Goal: Use online tool/utility: Use online tool/utility

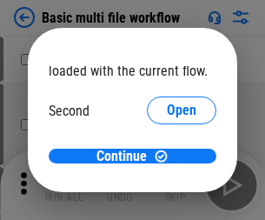
click at [167, 156] on span "Open" at bounding box center [182, 163] width 30 height 14
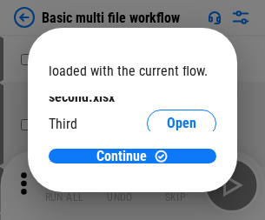
scroll to position [50, 0]
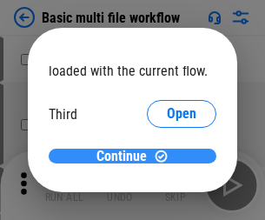
click at [126, 156] on span "Continue" at bounding box center [121, 157] width 50 height 14
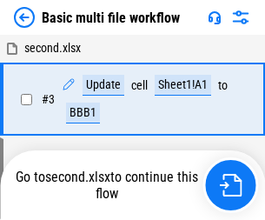
scroll to position [70, 0]
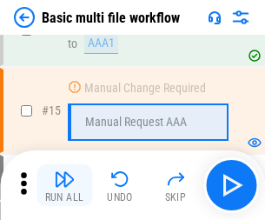
click at [64, 185] on img "button" at bounding box center [64, 179] width 21 height 21
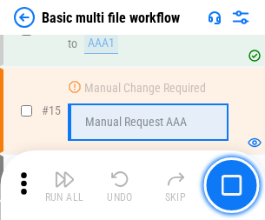
scroll to position [1157, 0]
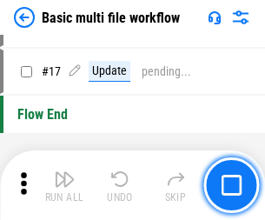
click at [64, 185] on img "button" at bounding box center [64, 179] width 21 height 21
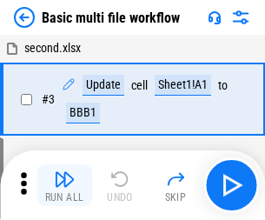
click at [64, 185] on img "button" at bounding box center [64, 179] width 21 height 21
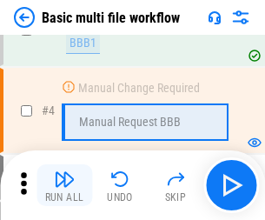
click at [64, 185] on img "button" at bounding box center [64, 179] width 21 height 21
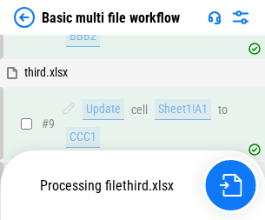
scroll to position [728, 0]
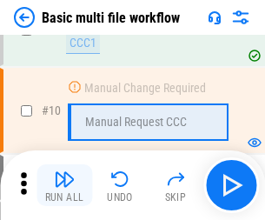
click at [64, 185] on img "button" at bounding box center [64, 179] width 21 height 21
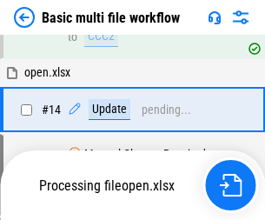
scroll to position [909, 0]
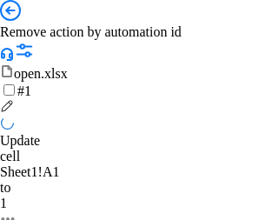
scroll to position [64, 0]
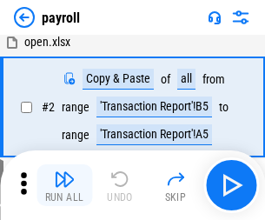
click at [64, 185] on img "button" at bounding box center [64, 179] width 21 height 21
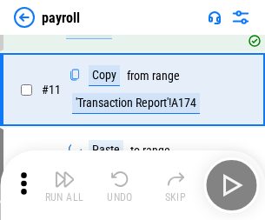
scroll to position [126, 0]
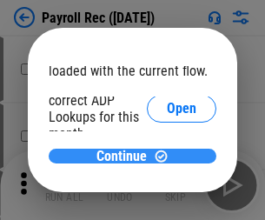
click at [126, 156] on span "Continue" at bounding box center [121, 157] width 50 height 14
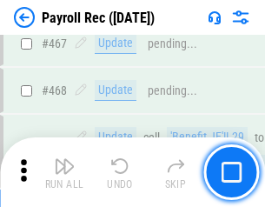
scroll to position [9265, 0]
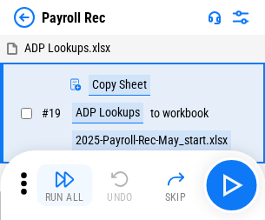
click at [64, 185] on img "button" at bounding box center [64, 179] width 21 height 21
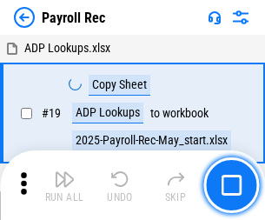
scroll to position [106, 0]
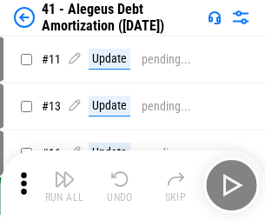
click at [64, 185] on img "button" at bounding box center [64, 179] width 21 height 21
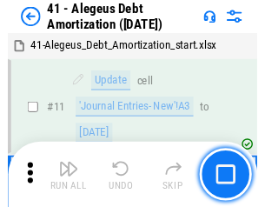
scroll to position [215, 0]
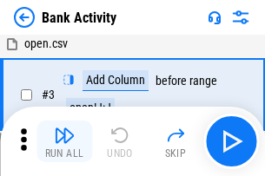
click at [64, 142] on img "button" at bounding box center [64, 135] width 21 height 21
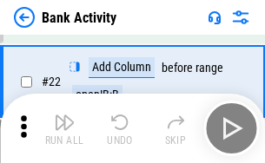
scroll to position [466, 0]
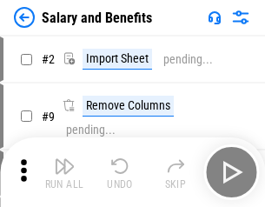
click at [64, 172] on img "button" at bounding box center [64, 166] width 21 height 21
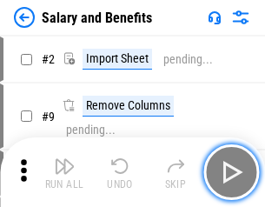
scroll to position [23, 0]
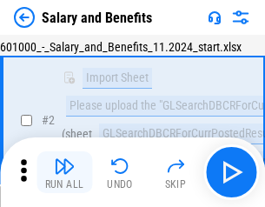
click at [64, 172] on img "button" at bounding box center [64, 166] width 21 height 21
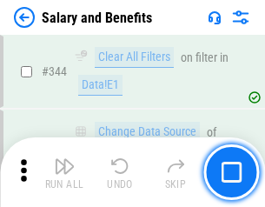
scroll to position [8140, 0]
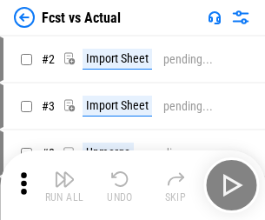
click at [64, 172] on img "button" at bounding box center [64, 179] width 21 height 21
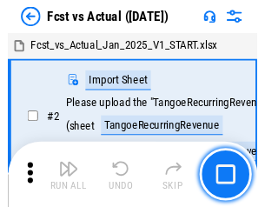
scroll to position [23, 0]
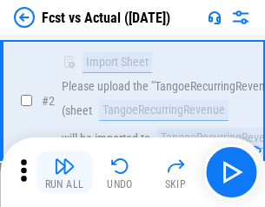
click at [64, 172] on img "button" at bounding box center [64, 166] width 21 height 21
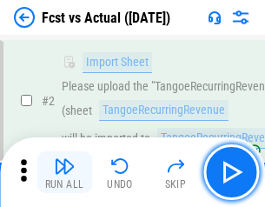
scroll to position [163, 0]
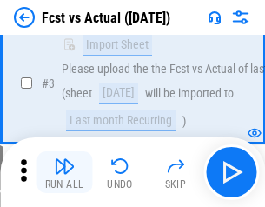
click at [64, 172] on img "button" at bounding box center [64, 166] width 21 height 21
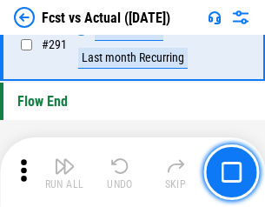
scroll to position [8228, 0]
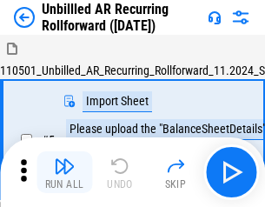
click at [64, 172] on img "button" at bounding box center [64, 166] width 21 height 21
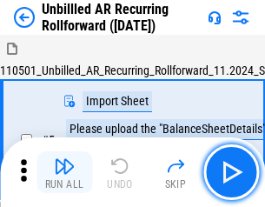
scroll to position [37, 0]
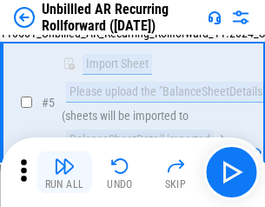
click at [64, 172] on img "button" at bounding box center [64, 166] width 21 height 21
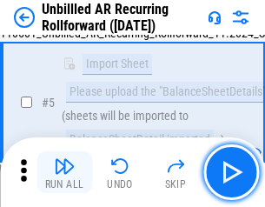
scroll to position [163, 0]
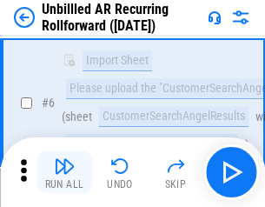
click at [64, 172] on img "button" at bounding box center [64, 166] width 21 height 21
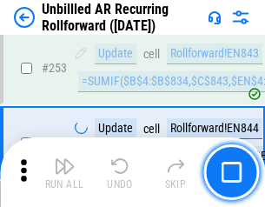
scroll to position [5905, 0]
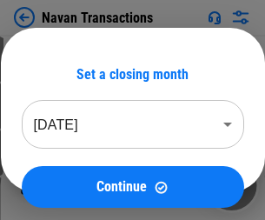
click at [64, 172] on img "button" at bounding box center [64, 179] width 21 height 21
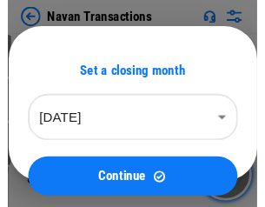
scroll to position [28, 0]
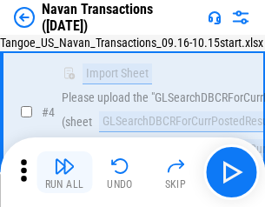
click at [64, 172] on img "button" at bounding box center [64, 166] width 21 height 21
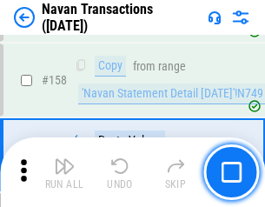
scroll to position [5637, 0]
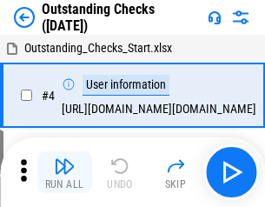
click at [64, 172] on img "button" at bounding box center [64, 166] width 21 height 21
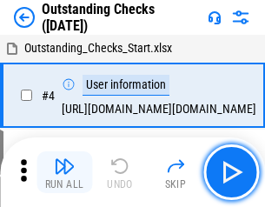
scroll to position [73, 0]
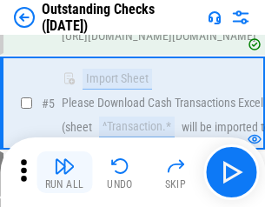
click at [64, 172] on img "button" at bounding box center [64, 166] width 21 height 21
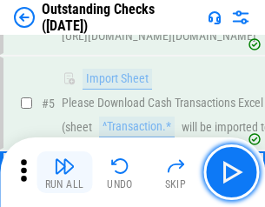
scroll to position [182, 0]
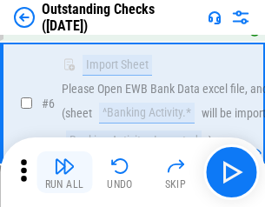
click at [64, 172] on img "button" at bounding box center [64, 166] width 21 height 21
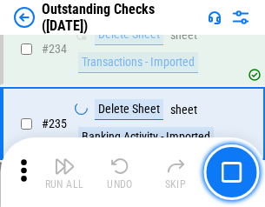
scroll to position [5279, 0]
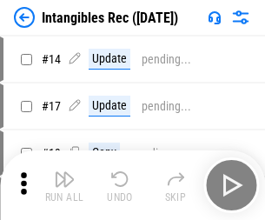
click at [64, 185] on img "button" at bounding box center [64, 179] width 21 height 21
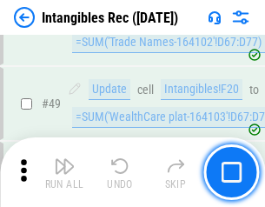
scroll to position [677, 0]
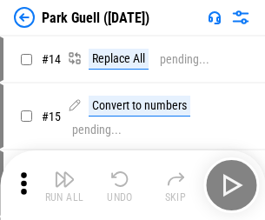
click at [64, 172] on img "button" at bounding box center [64, 179] width 21 height 21
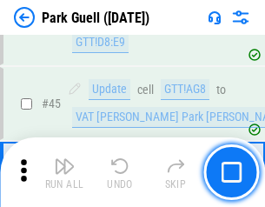
scroll to position [2174, 0]
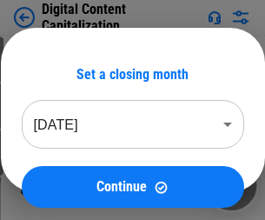
click at [64, 172] on img "button" at bounding box center [64, 179] width 21 height 21
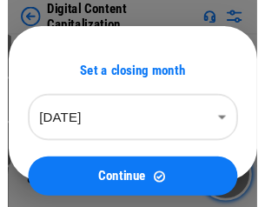
scroll to position [37, 0]
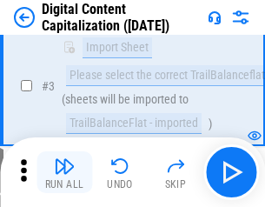
click at [64, 172] on img "button" at bounding box center [64, 166] width 21 height 21
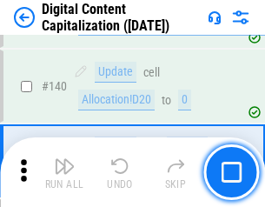
scroll to position [1831, 0]
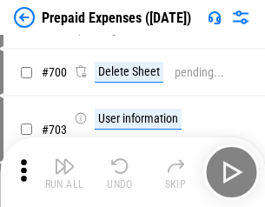
click at [64, 172] on img "button" at bounding box center [64, 166] width 21 height 21
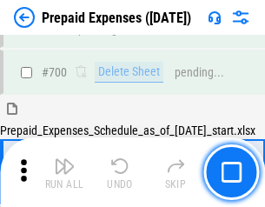
scroll to position [4678, 0]
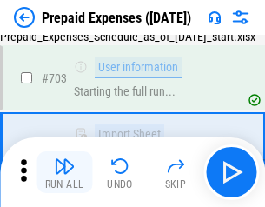
click at [64, 172] on img "button" at bounding box center [64, 166] width 21 height 21
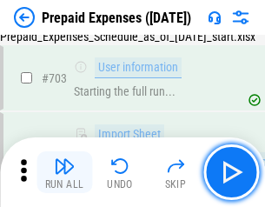
scroll to position [4780, 0]
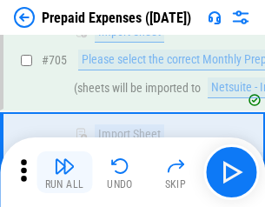
click at [64, 172] on img "button" at bounding box center [64, 166] width 21 height 21
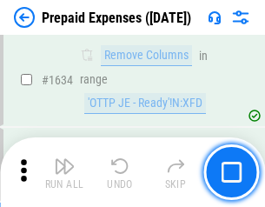
scroll to position [16927, 0]
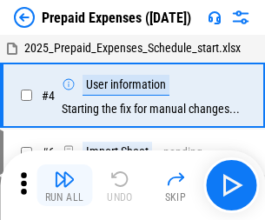
click at [64, 185] on img "button" at bounding box center [64, 179] width 21 height 21
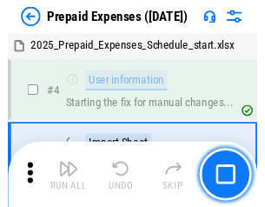
scroll to position [76, 0]
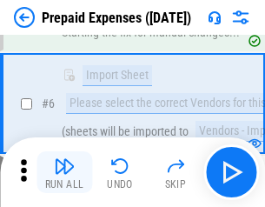
click at [64, 172] on img "button" at bounding box center [64, 166] width 21 height 21
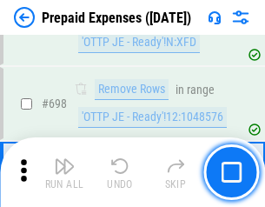
scroll to position [6054, 0]
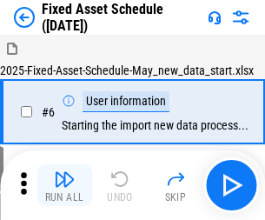
click at [64, 185] on img "button" at bounding box center [64, 179] width 21 height 21
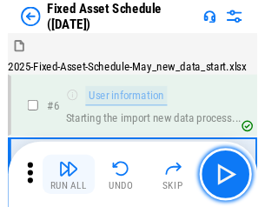
scroll to position [94, 0]
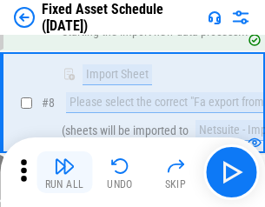
click at [64, 172] on img "button" at bounding box center [64, 166] width 21 height 21
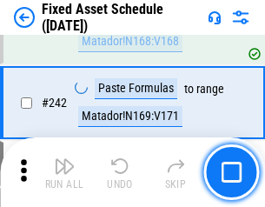
scroll to position [5385, 0]
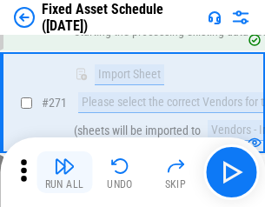
click at [64, 172] on img "button" at bounding box center [64, 166] width 21 height 21
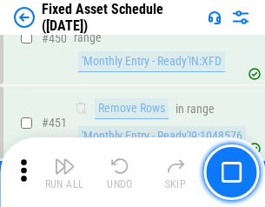
scroll to position [7772, 0]
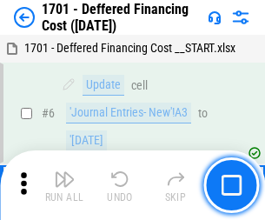
scroll to position [209, 0]
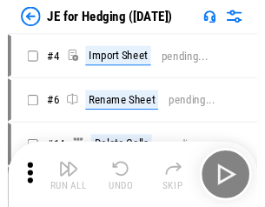
scroll to position [3, 0]
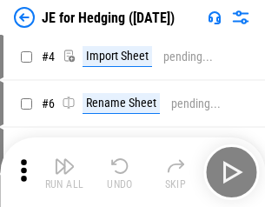
click at [64, 172] on img "button" at bounding box center [64, 166] width 21 height 21
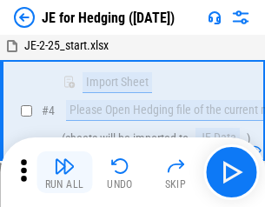
click at [64, 172] on img "button" at bounding box center [64, 166] width 21 height 21
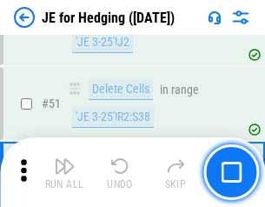
scroll to position [1126, 0]
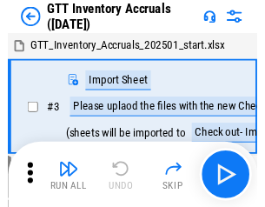
scroll to position [3, 0]
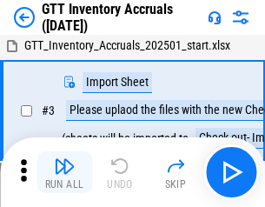
click at [64, 172] on img "button" at bounding box center [64, 166] width 21 height 21
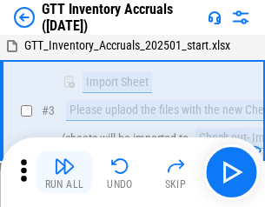
click at [64, 172] on img "button" at bounding box center [64, 166] width 21 height 21
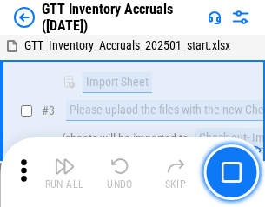
scroll to position [112, 0]
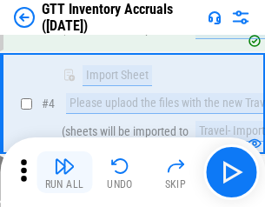
click at [64, 172] on img "button" at bounding box center [64, 166] width 21 height 21
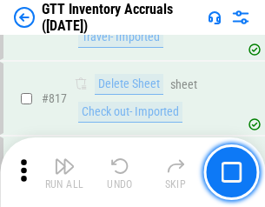
scroll to position [13196, 0]
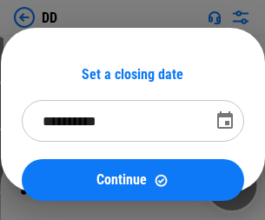
click at [64, 185] on img "button" at bounding box center [64, 179] width 21 height 21
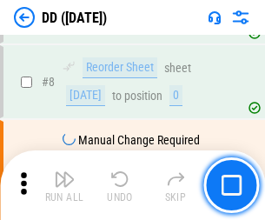
scroll to position [168, 0]
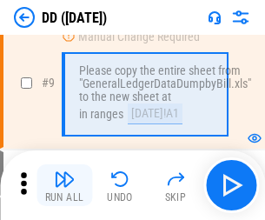
click at [64, 185] on img "button" at bounding box center [64, 179] width 21 height 21
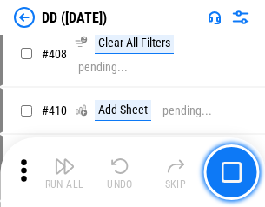
scroll to position [7779, 0]
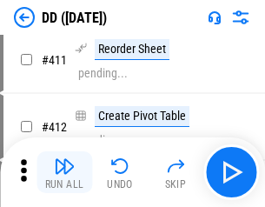
click at [64, 172] on img "button" at bounding box center [64, 166] width 21 height 21
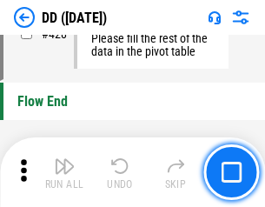
scroll to position [8321, 0]
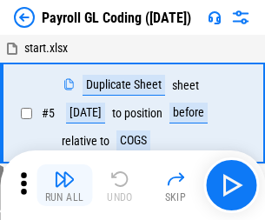
click at [64, 185] on img "button" at bounding box center [64, 179] width 21 height 21
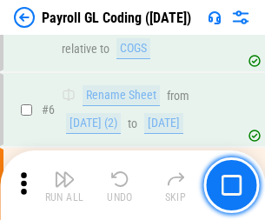
scroll to position [209, 0]
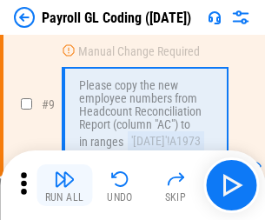
click at [64, 185] on img "button" at bounding box center [64, 179] width 21 height 21
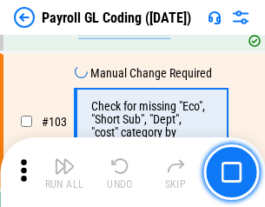
scroll to position [4079, 0]
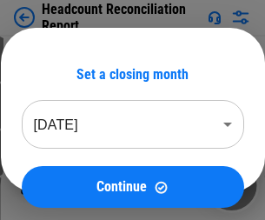
click at [64, 185] on img "button" at bounding box center [64, 179] width 21 height 21
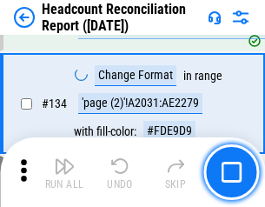
scroll to position [2090, 0]
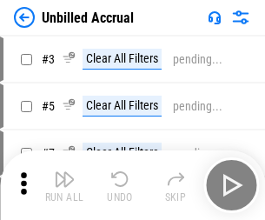
click at [64, 185] on img "button" at bounding box center [64, 179] width 21 height 21
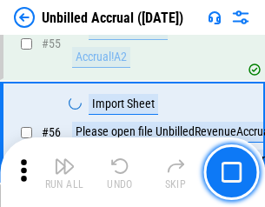
scroll to position [1815, 0]
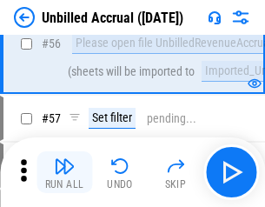
click at [64, 172] on img "button" at bounding box center [64, 166] width 21 height 21
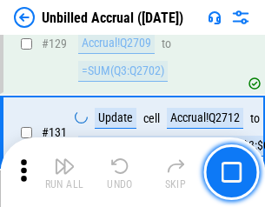
scroll to position [5178, 0]
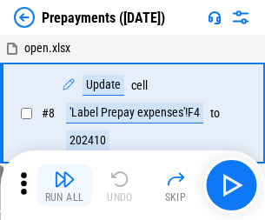
click at [64, 185] on img "button" at bounding box center [64, 179] width 21 height 21
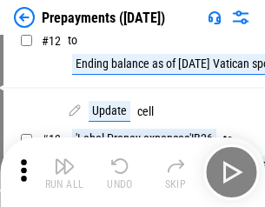
scroll to position [109, 0]
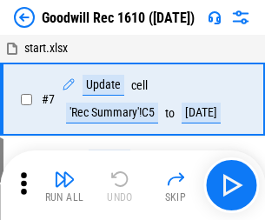
scroll to position [297, 0]
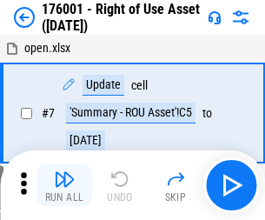
click at [64, 185] on img "button" at bounding box center [64, 179] width 21 height 21
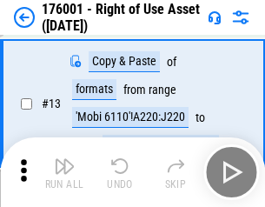
scroll to position [112, 0]
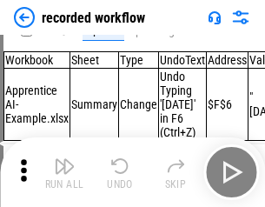
click at [64, 172] on img "button" at bounding box center [64, 166] width 21 height 21
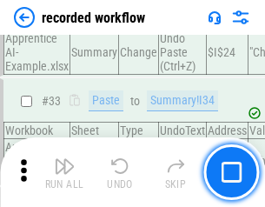
scroll to position [5434, 0]
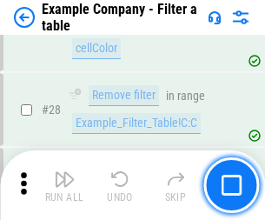
scroll to position [1591, 0]
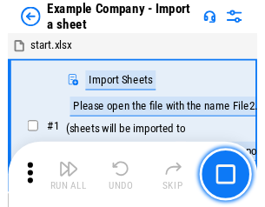
scroll to position [27, 0]
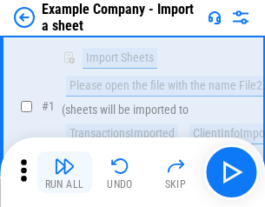
click at [64, 172] on img "button" at bounding box center [64, 166] width 21 height 21
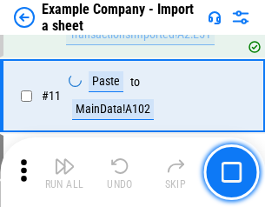
scroll to position [384, 0]
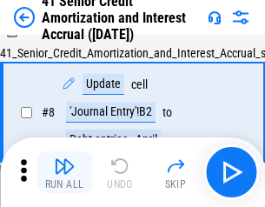
click at [64, 172] on img "button" at bounding box center [64, 166] width 21 height 21
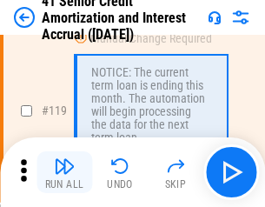
click at [64, 172] on img "button" at bounding box center [64, 166] width 21 height 21
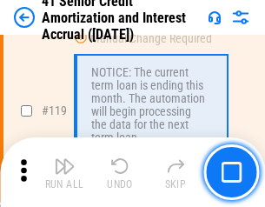
scroll to position [1640, 0]
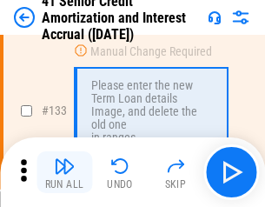
click at [64, 172] on img "button" at bounding box center [64, 166] width 21 height 21
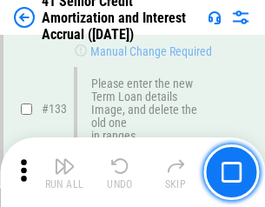
scroll to position [1817, 0]
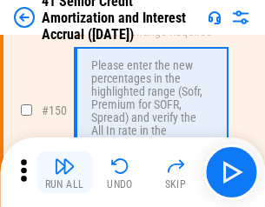
click at [64, 172] on img "button" at bounding box center [64, 166] width 21 height 21
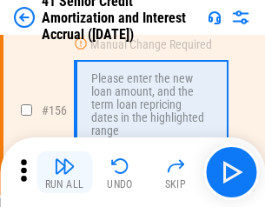
click at [64, 172] on img "button" at bounding box center [64, 166] width 21 height 21
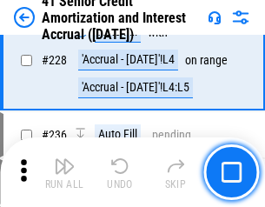
scroll to position [3894, 0]
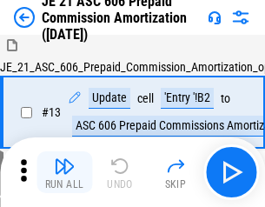
click at [64, 172] on img "button" at bounding box center [64, 166] width 21 height 21
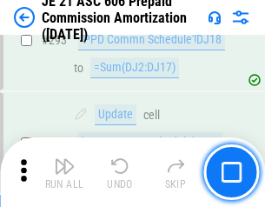
scroll to position [3199, 0]
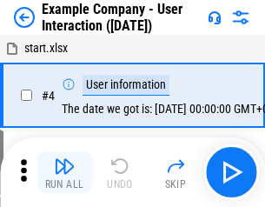
click at [64, 172] on img "button" at bounding box center [64, 166] width 21 height 21
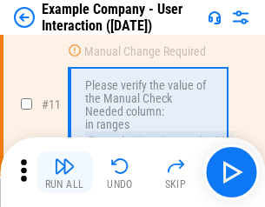
click at [64, 172] on img "button" at bounding box center [64, 166] width 21 height 21
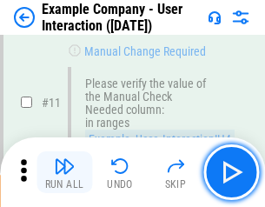
scroll to position [376, 0]
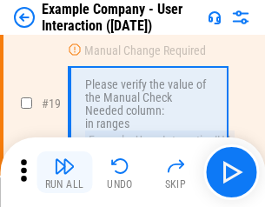
click at [64, 172] on img "button" at bounding box center [64, 166] width 21 height 21
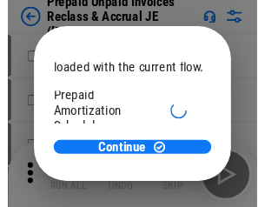
scroll to position [103, 0]
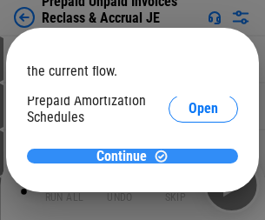
click at [126, 156] on span "Continue" at bounding box center [121, 157] width 50 height 14
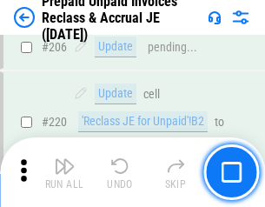
scroll to position [2253, 0]
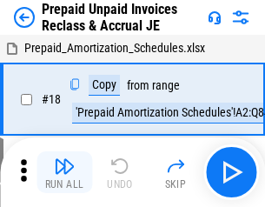
click at [64, 172] on img "button" at bounding box center [64, 166] width 21 height 21
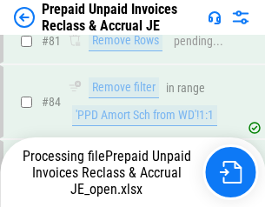
scroll to position [1167, 0]
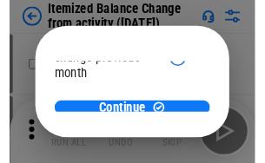
scroll to position [127, 0]
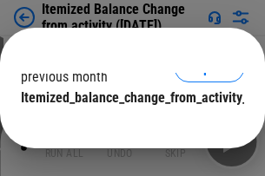
click at [126, 126] on span "Continue" at bounding box center [121, 133] width 50 height 14
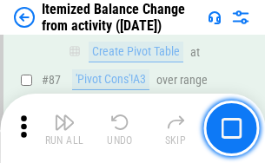
scroll to position [1700, 0]
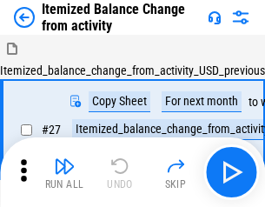
scroll to position [27, 0]
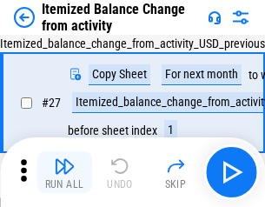
click at [64, 172] on img "button" at bounding box center [64, 166] width 21 height 21
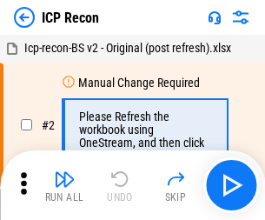
scroll to position [8, 0]
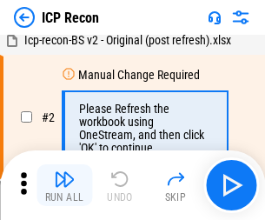
click at [64, 185] on img "button" at bounding box center [64, 179] width 21 height 21
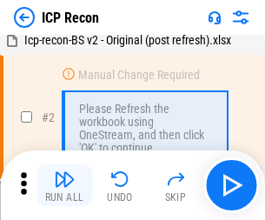
click at [64, 185] on img "button" at bounding box center [64, 179] width 21 height 21
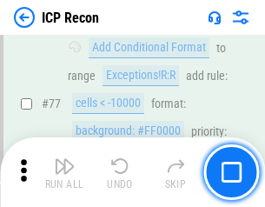
scroll to position [1562, 0]
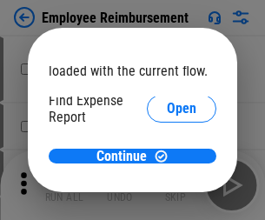
click at [167, 202] on span "Open" at bounding box center [182, 209] width 30 height 14
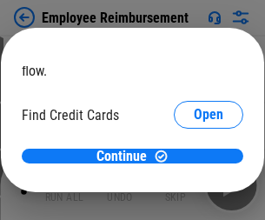
scroll to position [102, 0]
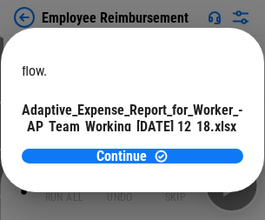
click at [194, 146] on span "Open" at bounding box center [209, 153] width 30 height 14
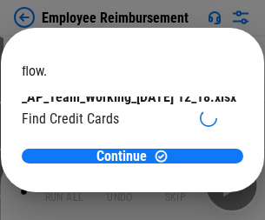
scroll to position [181, 0]
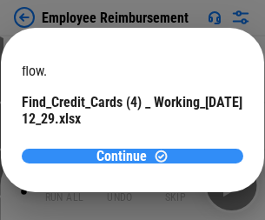
click at [126, 156] on span "Continue" at bounding box center [121, 157] width 50 height 14
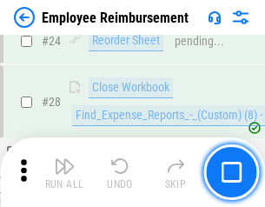
scroll to position [813, 0]
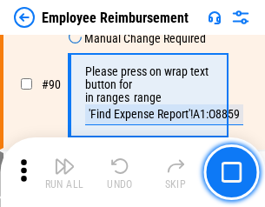
click at [64, 172] on img "button" at bounding box center [64, 166] width 21 height 21
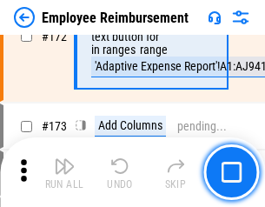
click at [64, 172] on img "button" at bounding box center [64, 166] width 21 height 21
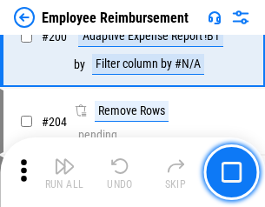
scroll to position [4399, 0]
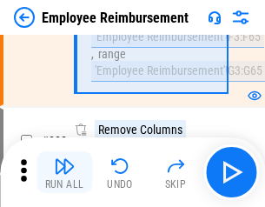
click at [64, 172] on img "button" at bounding box center [64, 166] width 21 height 21
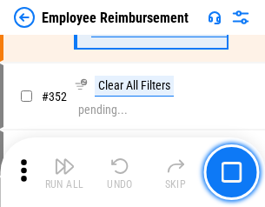
click at [64, 172] on img "button" at bounding box center [64, 166] width 21 height 21
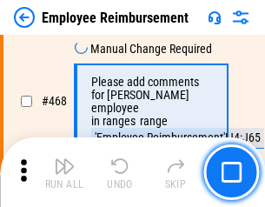
scroll to position [10629, 0]
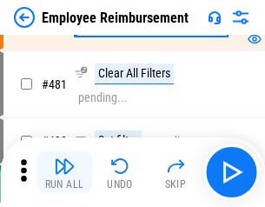
click at [64, 172] on img "button" at bounding box center [64, 166] width 21 height 21
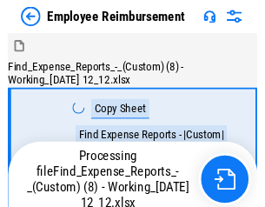
scroll to position [59, 0]
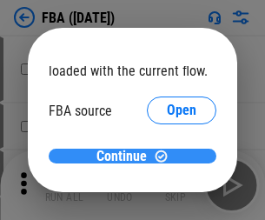
click at [126, 156] on span "Continue" at bounding box center [121, 157] width 50 height 14
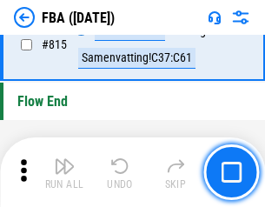
scroll to position [15563, 0]
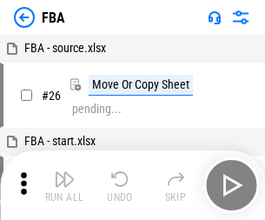
scroll to position [17, 0]
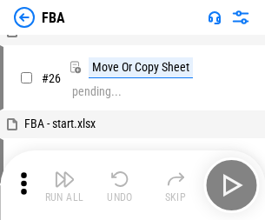
click at [64, 185] on img "button" at bounding box center [64, 179] width 21 height 21
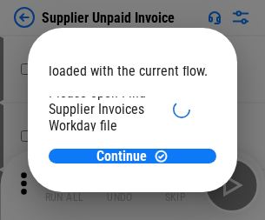
scroll to position [120, 0]
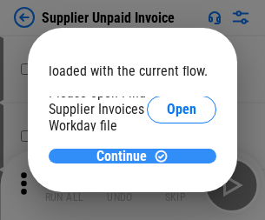
click at [126, 156] on span "Continue" at bounding box center [121, 157] width 50 height 14
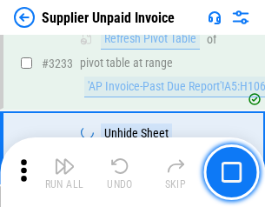
scroll to position [42340, 0]
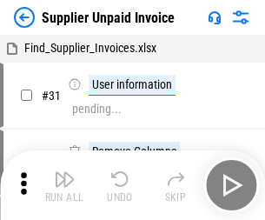
scroll to position [57, 0]
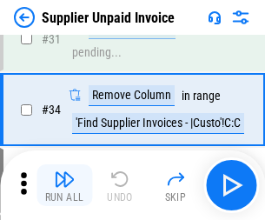
click at [64, 185] on img "button" at bounding box center [64, 179] width 21 height 21
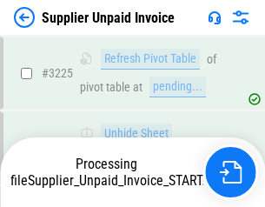
scroll to position [42280, 0]
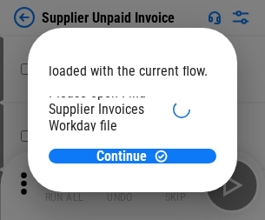
scroll to position [120, 0]
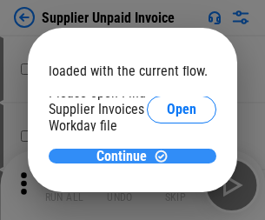
click at [126, 156] on span "Continue" at bounding box center [121, 157] width 50 height 14
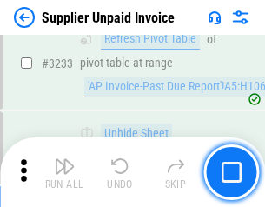
scroll to position [42340, 0]
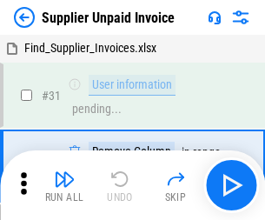
scroll to position [57, 0]
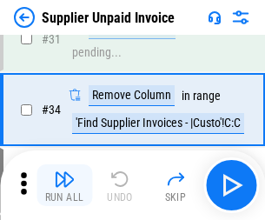
click at [64, 185] on img "button" at bounding box center [64, 179] width 21 height 21
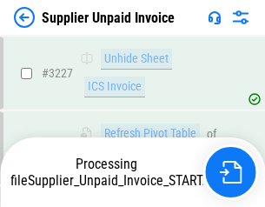
scroll to position [42205, 0]
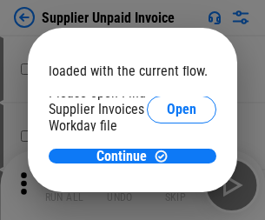
scroll to position [120, 0]
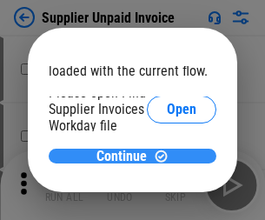
click at [126, 156] on span "Continue" at bounding box center [121, 157] width 50 height 14
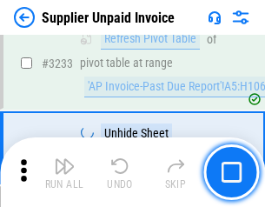
scroll to position [42340, 0]
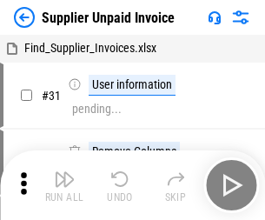
scroll to position [57, 0]
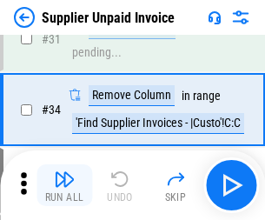
click at [64, 185] on img "button" at bounding box center [64, 179] width 21 height 21
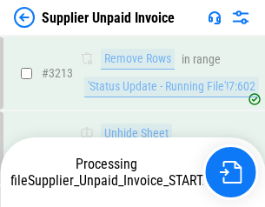
scroll to position [42056, 0]
